Goal: Task Accomplishment & Management: Manage account settings

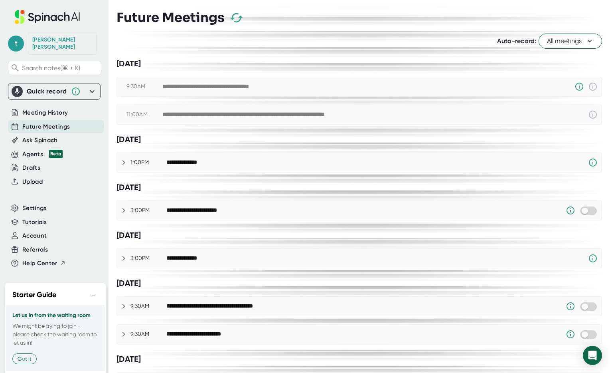
scroll to position [16, 0]
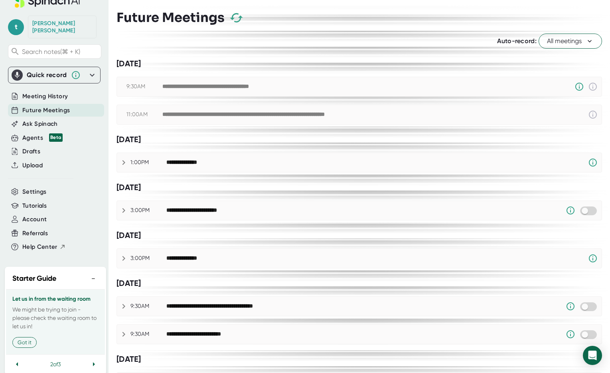
click at [40, 106] on span "Future Meetings" at bounding box center [45, 110] width 47 height 9
click at [43, 92] on span "Meeting History" at bounding box center [44, 96] width 45 height 9
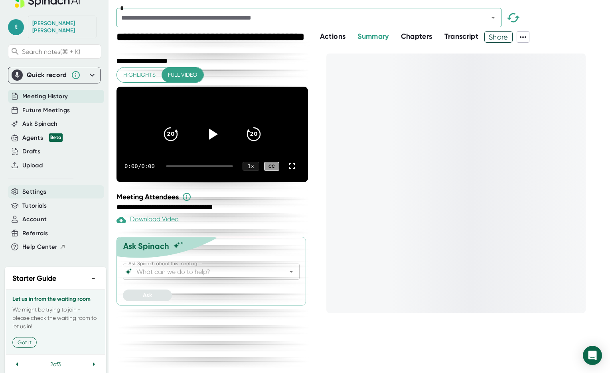
click at [43, 188] on span "Settings" at bounding box center [34, 191] width 24 height 9
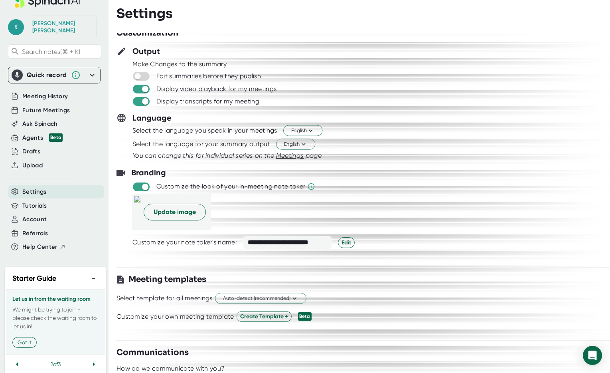
scroll to position [49, 0]
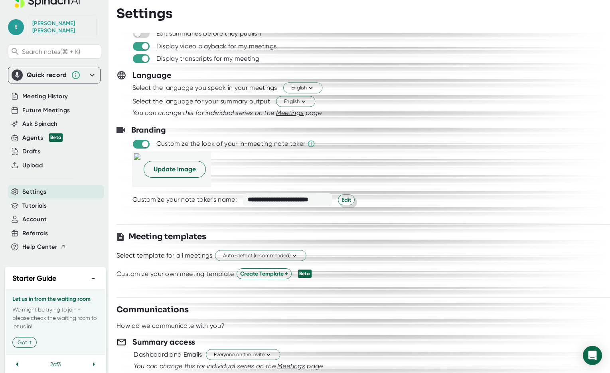
click at [351, 200] on button "Edit" at bounding box center [346, 199] width 17 height 11
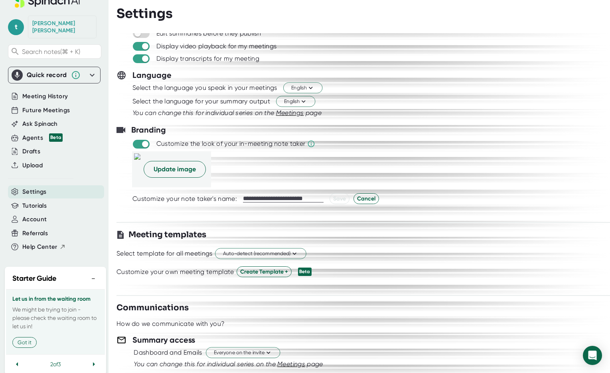
click at [250, 201] on input "**********" at bounding box center [283, 198] width 81 height 7
drag, startPoint x: 282, startPoint y: 197, endPoint x: 83, endPoint y: 195, distance: 199.5
click at [83, 195] on div "**********" at bounding box center [305, 186] width 610 height 373
type input "**********"
click at [338, 198] on span "Save" at bounding box center [339, 198] width 13 height 8
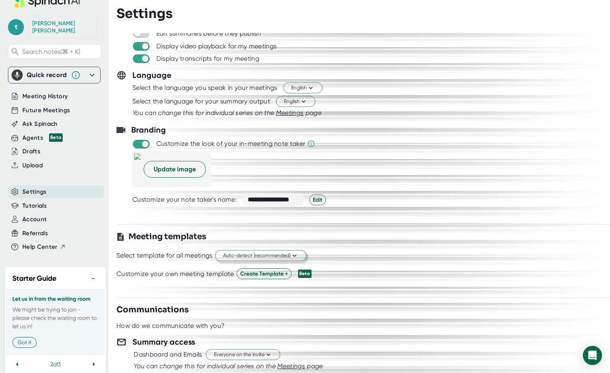
click at [287, 257] on span "Auto-detect (recommended)" at bounding box center [260, 256] width 75 height 8
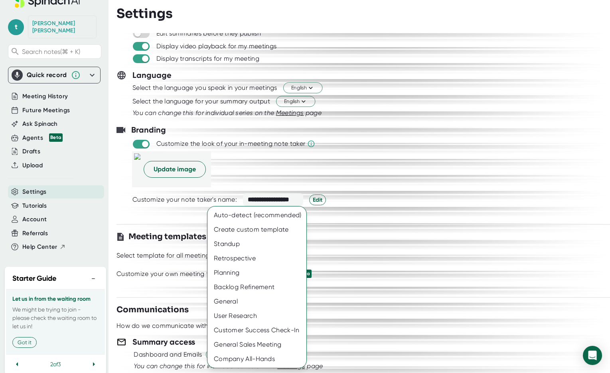
click at [366, 242] on div at bounding box center [305, 186] width 610 height 373
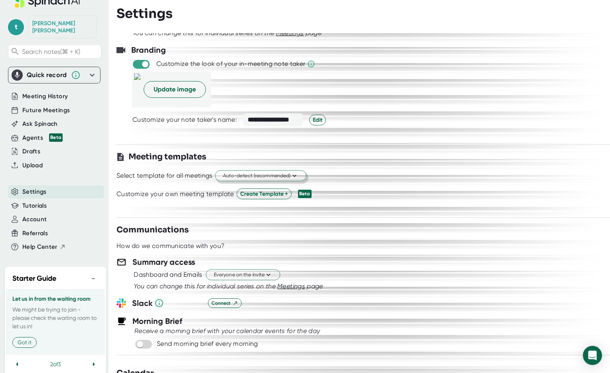
scroll to position [130, 0]
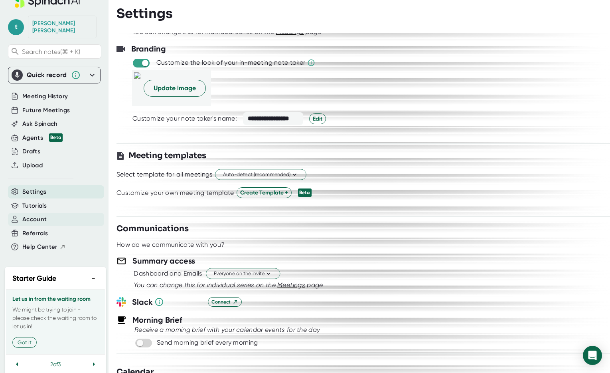
click at [50, 213] on div "Account" at bounding box center [56, 219] width 96 height 13
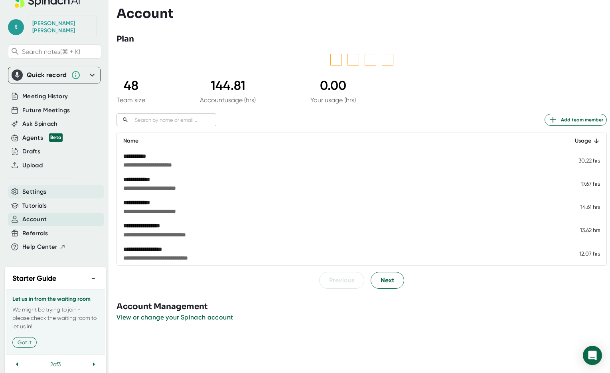
click at [53, 185] on div "Settings" at bounding box center [56, 191] width 96 height 13
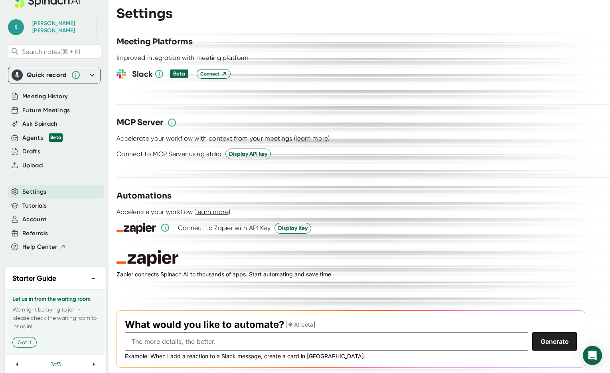
scroll to position [1036, 0]
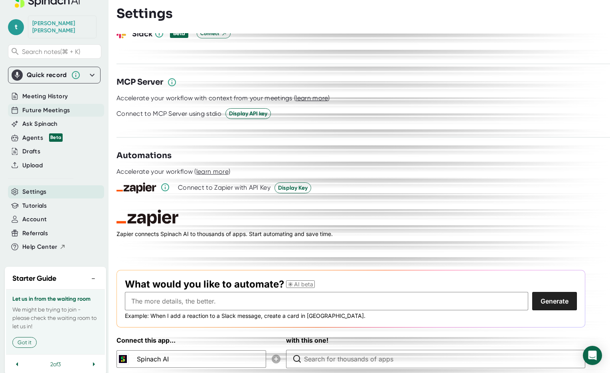
click at [37, 106] on span "Future Meetings" at bounding box center [45, 110] width 47 height 9
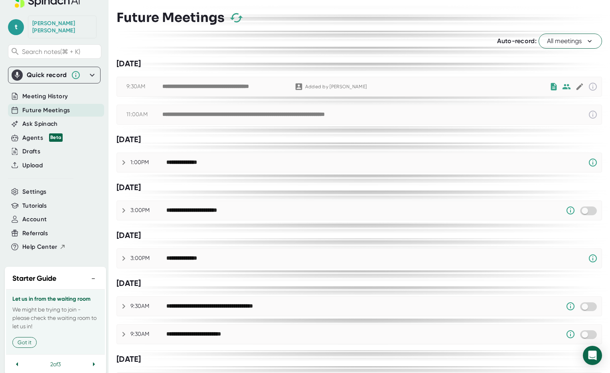
click at [597, 37] on div "**********" at bounding box center [362, 186] width 493 height 373
click at [593, 38] on button "All meetings" at bounding box center [570, 41] width 63 height 15
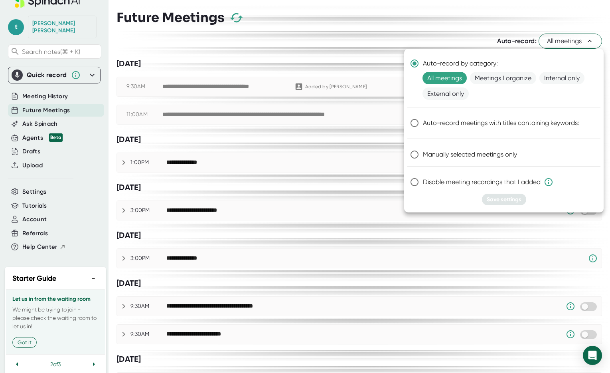
click at [411, 153] on input "Manually selected meetings only" at bounding box center [414, 154] width 17 height 17
radio input "true"
click at [505, 200] on span "Save settings" at bounding box center [504, 199] width 35 height 7
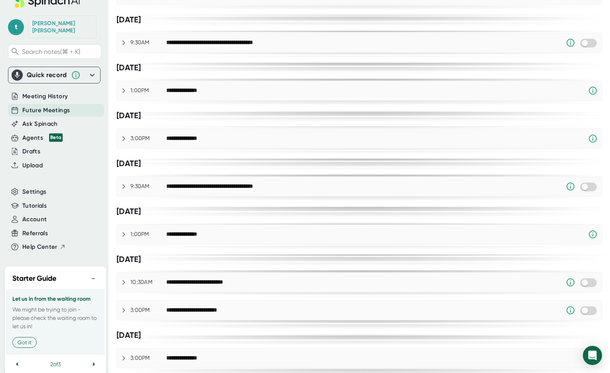
scroll to position [584, 0]
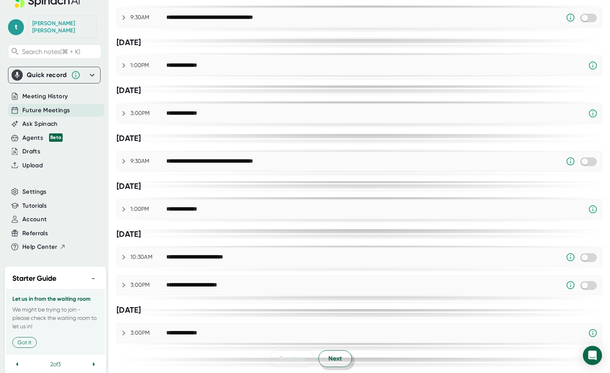
click at [338, 358] on span "Next" at bounding box center [335, 358] width 14 height 10
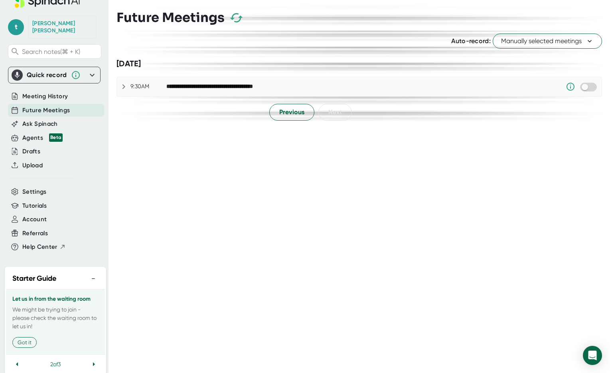
scroll to position [0, 0]
click at [289, 107] on span "Previous" at bounding box center [291, 112] width 25 height 10
